Goal: Transaction & Acquisition: Download file/media

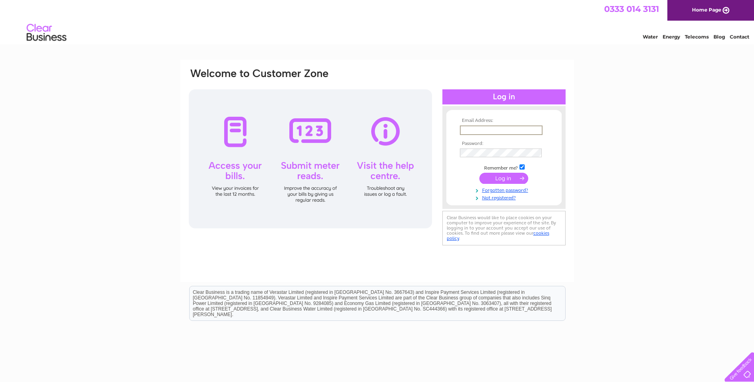
click at [469, 132] on input "text" at bounding box center [501, 131] width 83 height 10
type input "ericoxtoby@yahoo.co.uk"
click at [540, 158] on td at bounding box center [504, 153] width 92 height 14
click at [507, 179] on input "submit" at bounding box center [504, 178] width 49 height 11
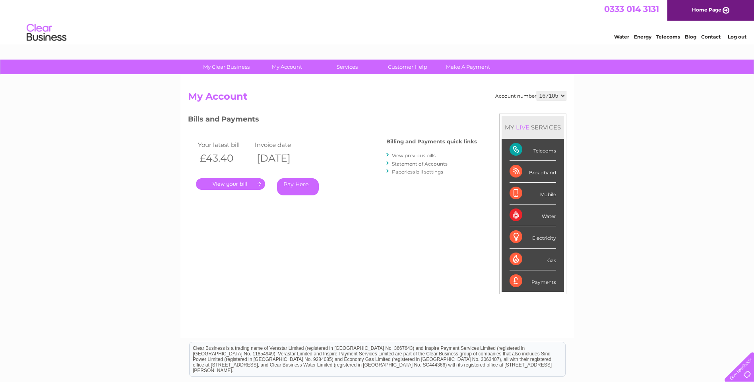
click at [410, 155] on link "View previous bills" at bounding box center [414, 156] width 44 height 6
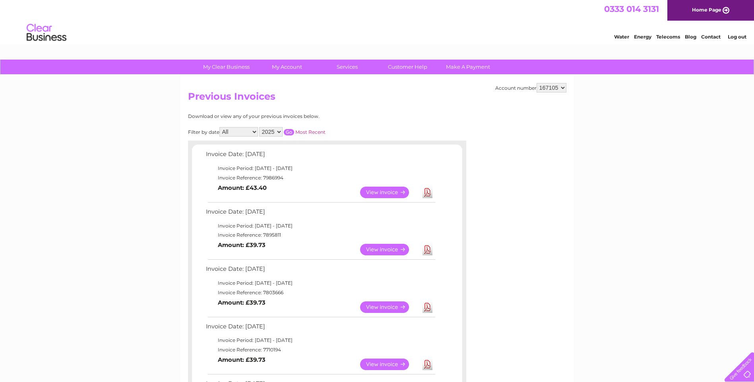
click at [391, 250] on link "View" at bounding box center [389, 250] width 58 height 12
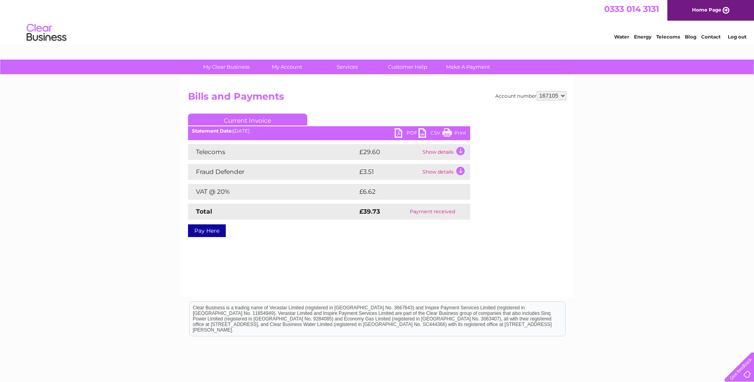
click at [397, 130] on link "PDF" at bounding box center [407, 134] width 24 height 12
click at [399, 133] on link "PDF" at bounding box center [407, 134] width 24 height 12
click at [738, 37] on link "Log out" at bounding box center [737, 37] width 19 height 6
